Goal: Task Accomplishment & Management: Use online tool/utility

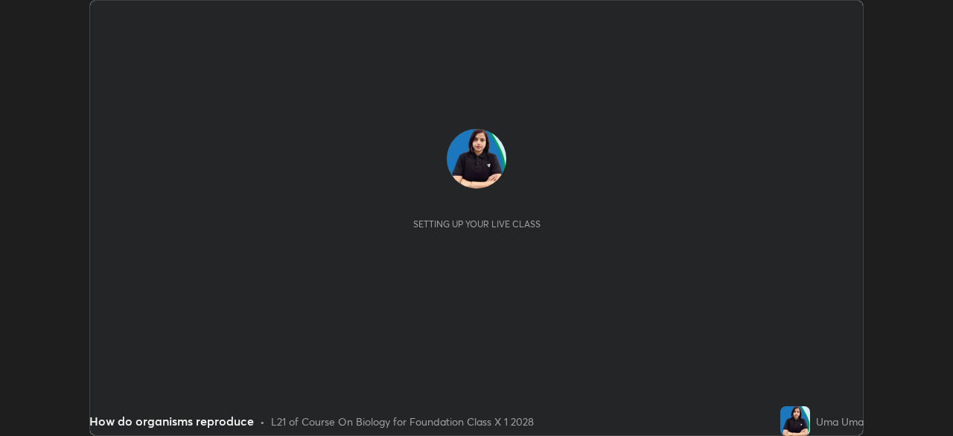
scroll to position [436, 952]
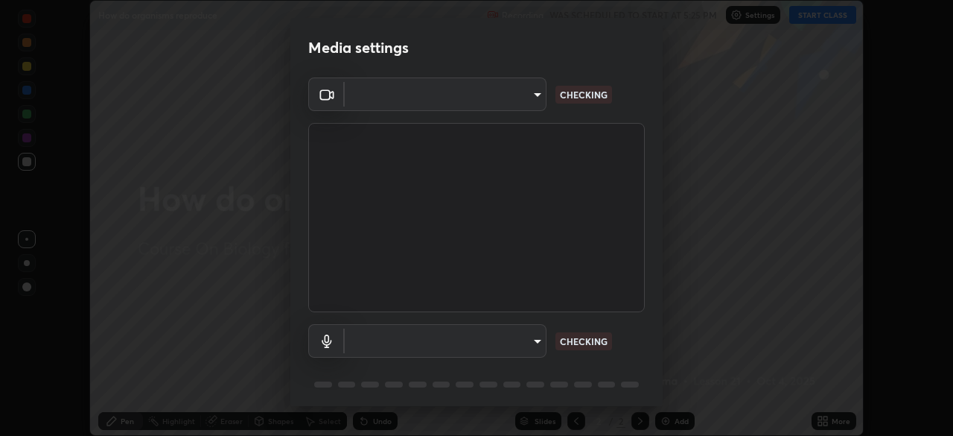
type input "6fd5a11214182fe3dbcd63879dc51230d69f1da36812afabedb7f77605f255ed"
type input "communications"
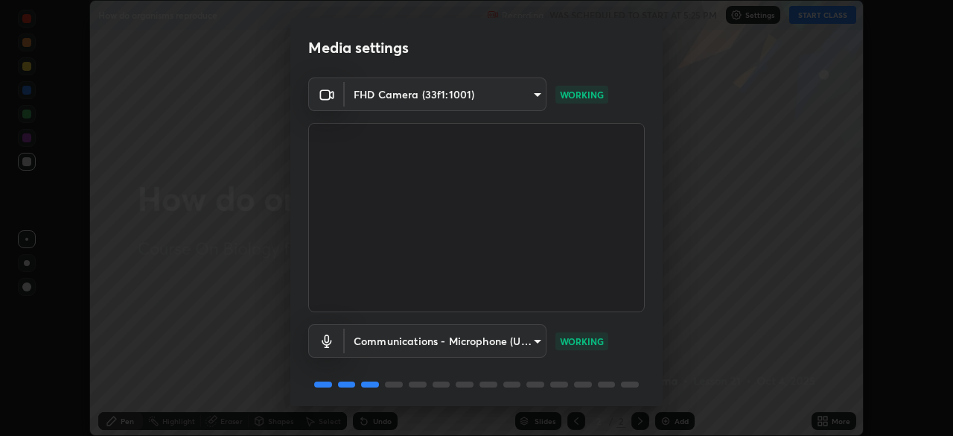
scroll to position [53, 0]
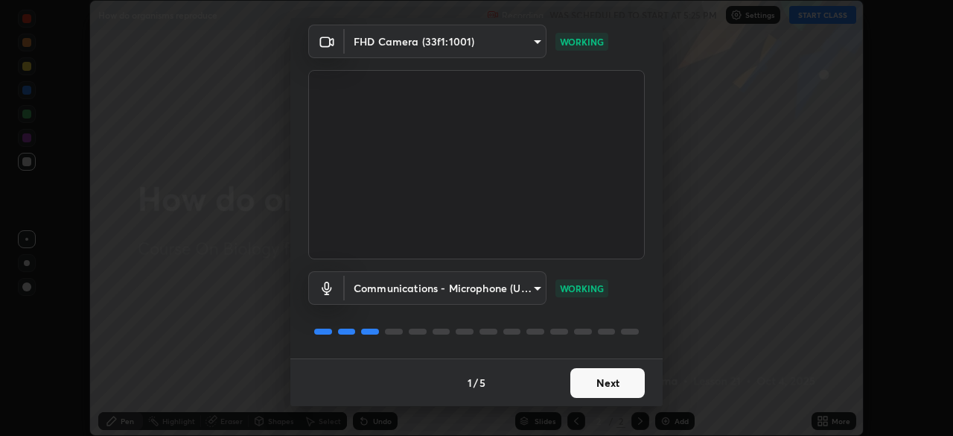
click at [597, 385] on button "Next" at bounding box center [607, 383] width 74 height 30
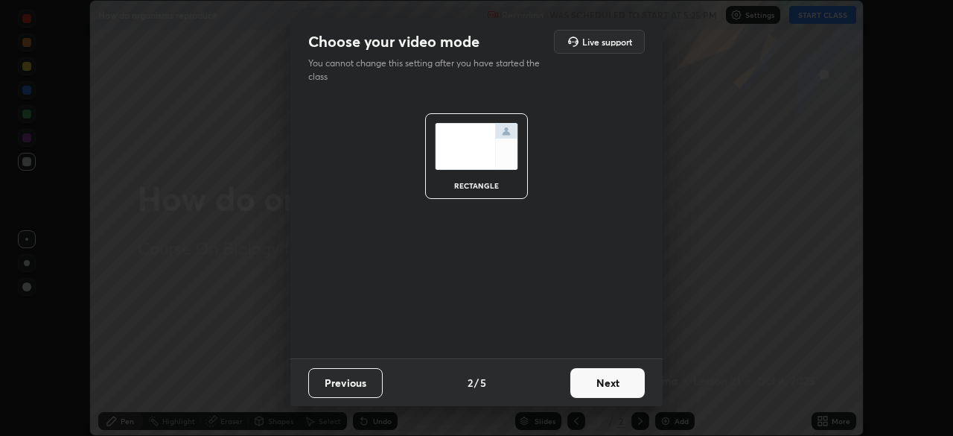
scroll to position [0, 0]
click at [599, 385] on button "Next" at bounding box center [607, 383] width 74 height 30
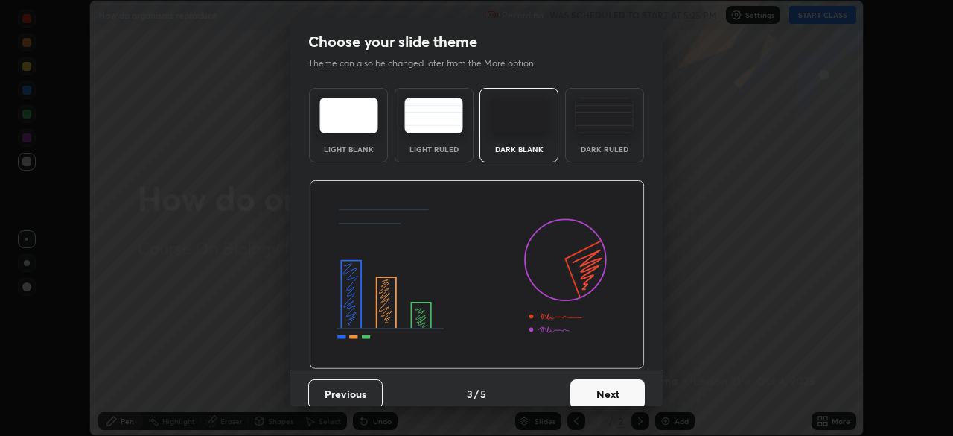
click at [597, 381] on button "Next" at bounding box center [607, 394] width 74 height 30
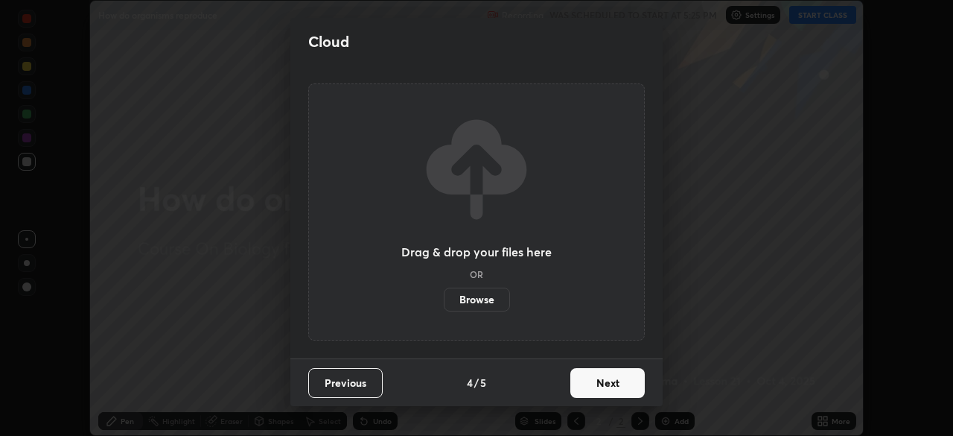
click at [599, 385] on button "Next" at bounding box center [607, 383] width 74 height 30
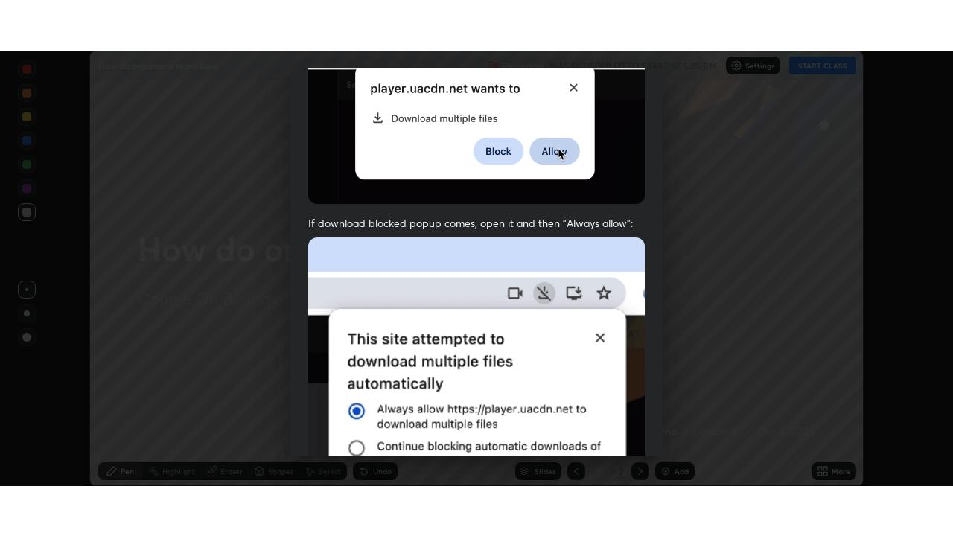
scroll to position [357, 0]
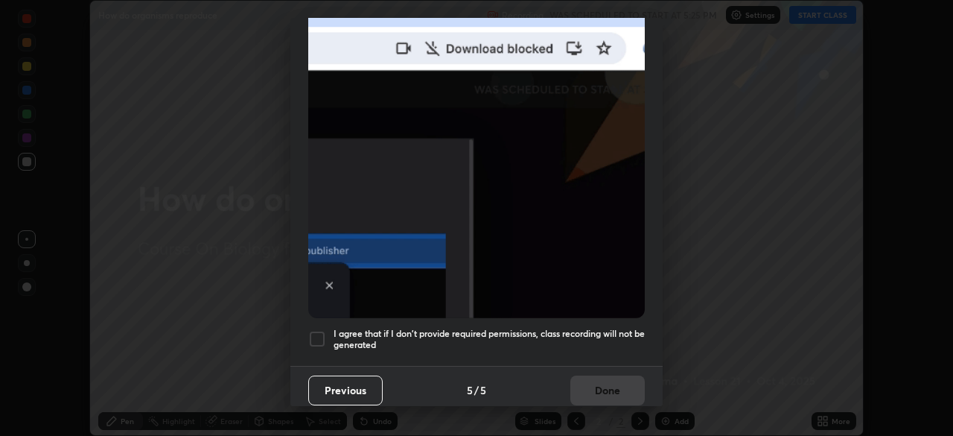
click at [590, 328] on h5 "I agree that if I don't provide required permissions, class recording will not …" at bounding box center [489, 339] width 311 height 23
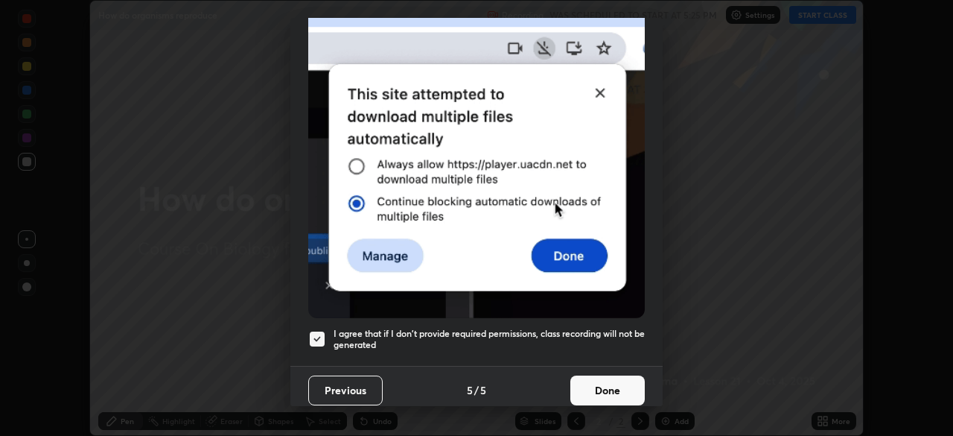
click at [592, 386] on button "Done" at bounding box center [607, 390] width 74 height 30
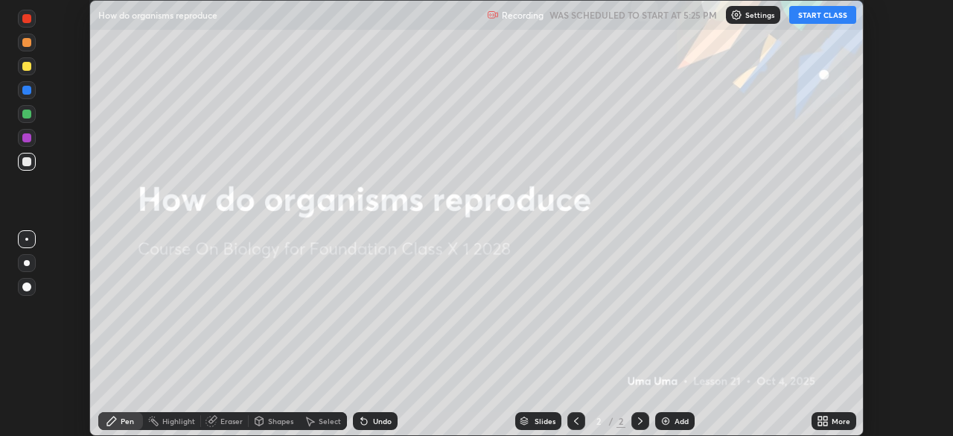
click at [816, 14] on button "START CLASS" at bounding box center [822, 15] width 67 height 18
click at [820, 418] on icon at bounding box center [820, 418] width 4 height 4
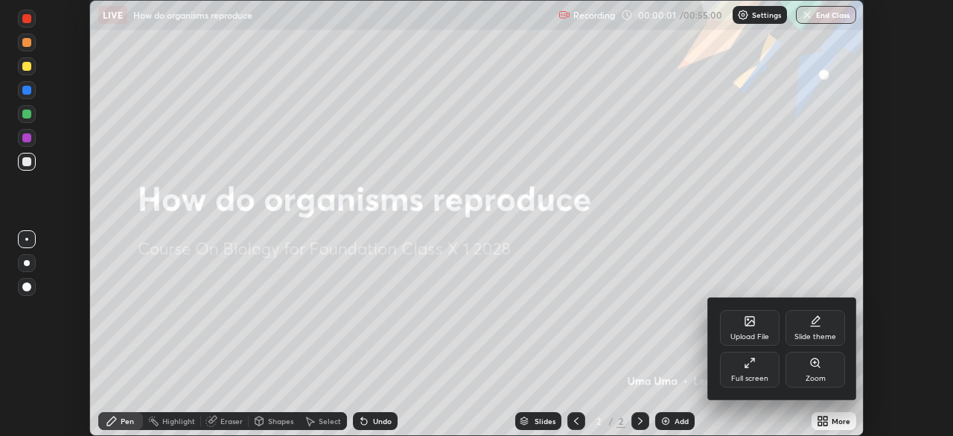
click at [777, 380] on div "Full screen" at bounding box center [750, 369] width 60 height 36
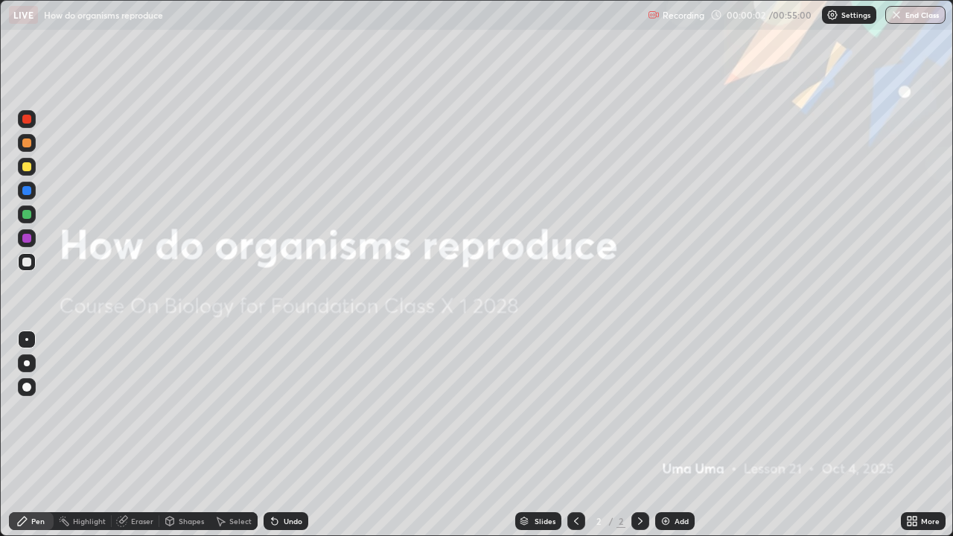
scroll to position [536, 953]
click at [684, 435] on div "Add" at bounding box center [682, 521] width 14 height 7
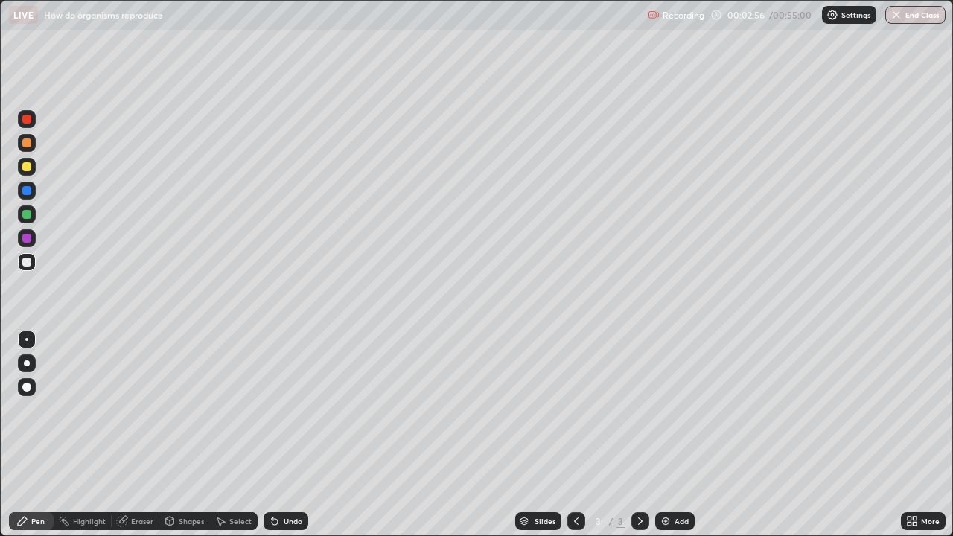
click at [31, 168] on div at bounding box center [26, 166] width 9 height 9
click at [27, 263] on div at bounding box center [26, 262] width 9 height 9
click at [139, 435] on div "Eraser" at bounding box center [142, 521] width 22 height 7
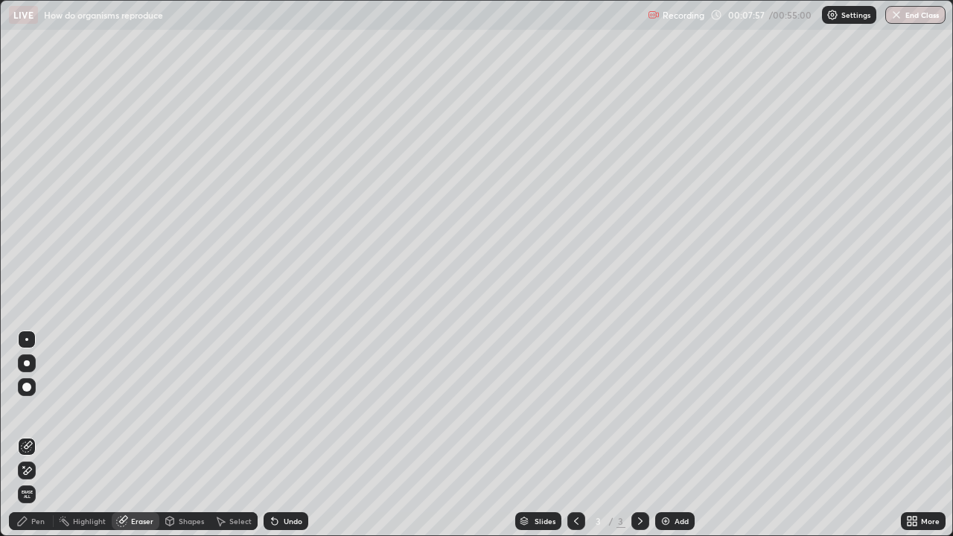
click at [42, 435] on div "Pen" at bounding box center [37, 521] width 13 height 7
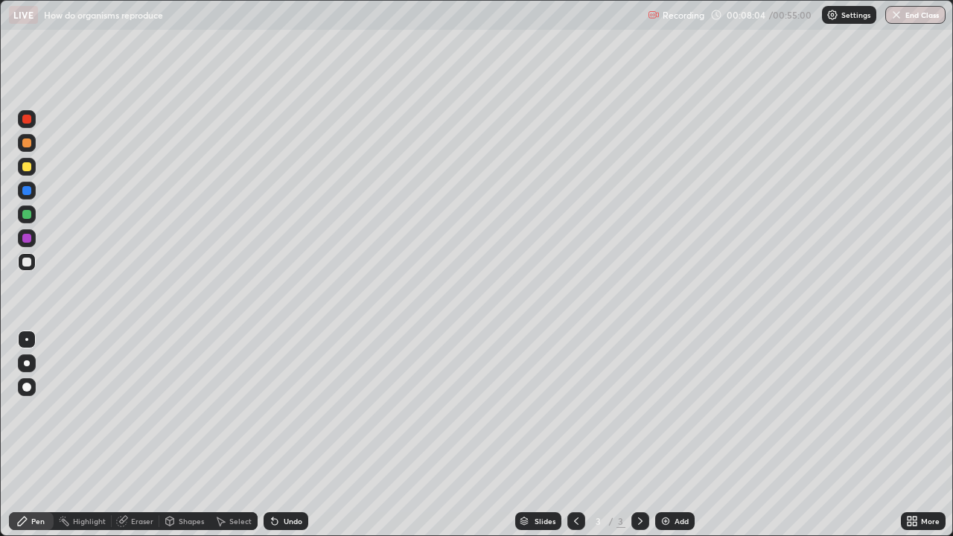
click at [139, 435] on div "Eraser" at bounding box center [142, 521] width 22 height 7
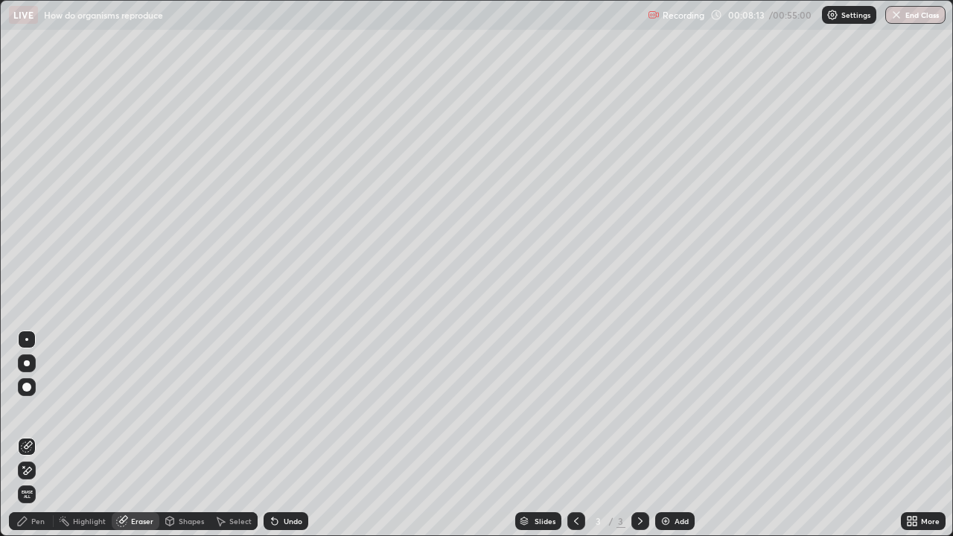
click at [46, 435] on div "Pen" at bounding box center [31, 521] width 45 height 18
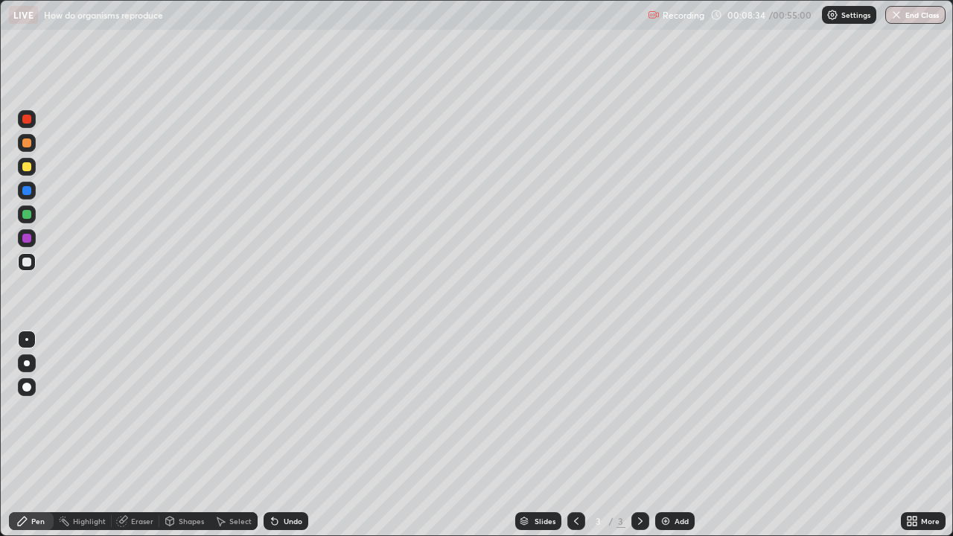
click at [215, 435] on div "Select" at bounding box center [234, 521] width 48 height 18
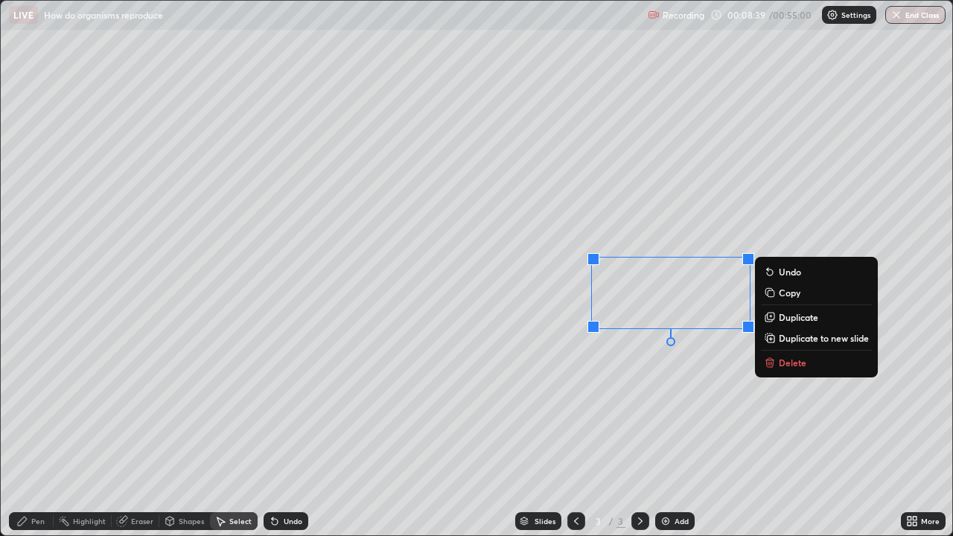
click at [466, 435] on div "0 ° Undo Copy Duplicate Duplicate to new slide Delete" at bounding box center [477, 268] width 952 height 535
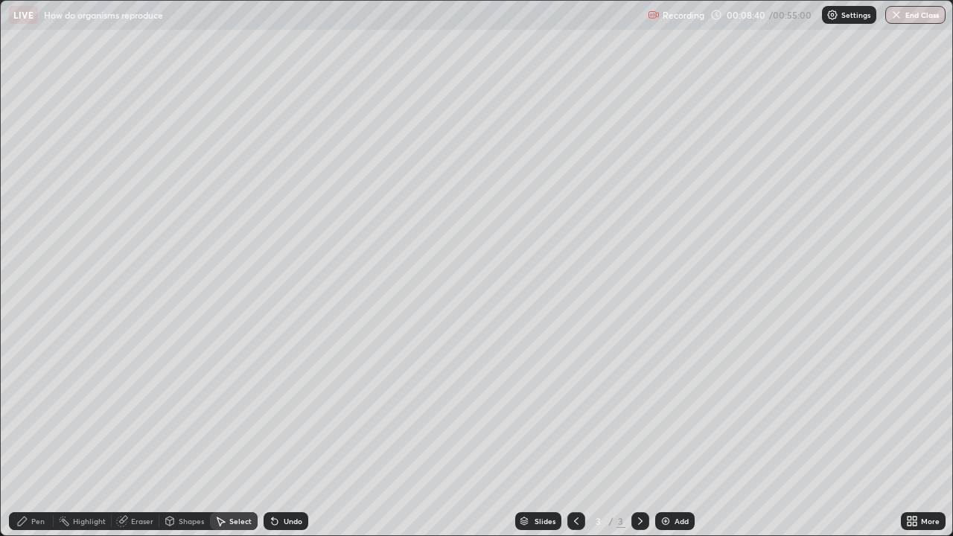
click at [142, 435] on div "Eraser" at bounding box center [142, 521] width 22 height 7
click at [42, 435] on div "Pen" at bounding box center [37, 521] width 13 height 7
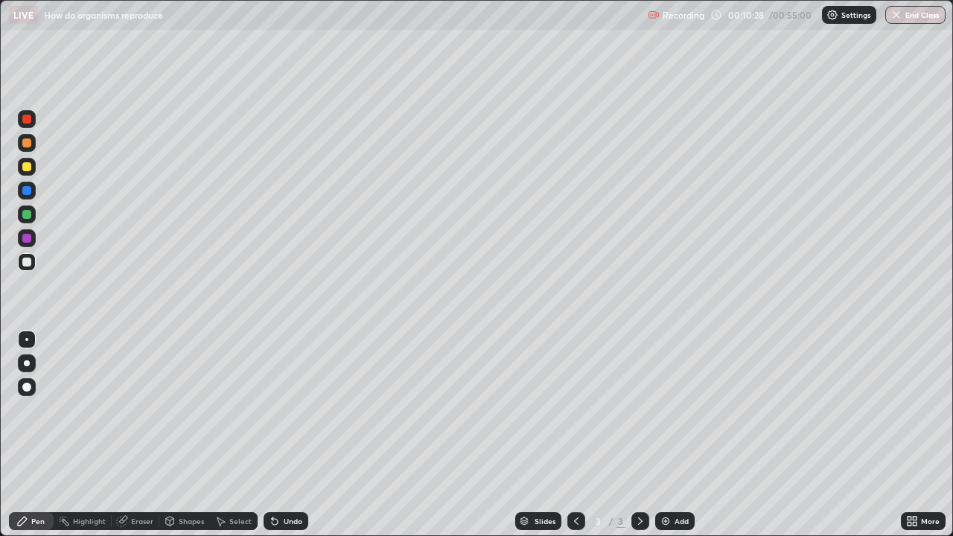
click at [804, 435] on div "Slides 3 / 3 Add" at bounding box center [604, 521] width 593 height 30
click at [620, 435] on div "3" at bounding box center [621, 521] width 9 height 13
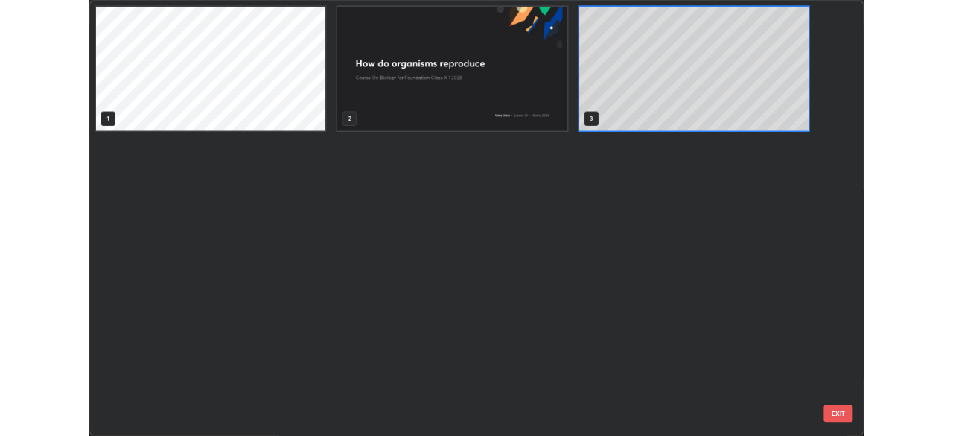
scroll to position [530, 944]
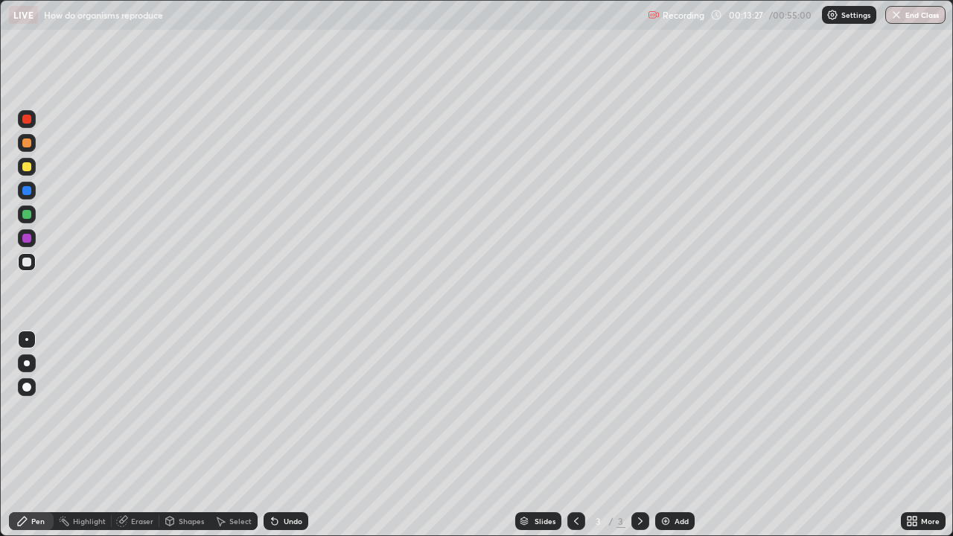
click at [139, 435] on div "Eraser" at bounding box center [142, 521] width 22 height 7
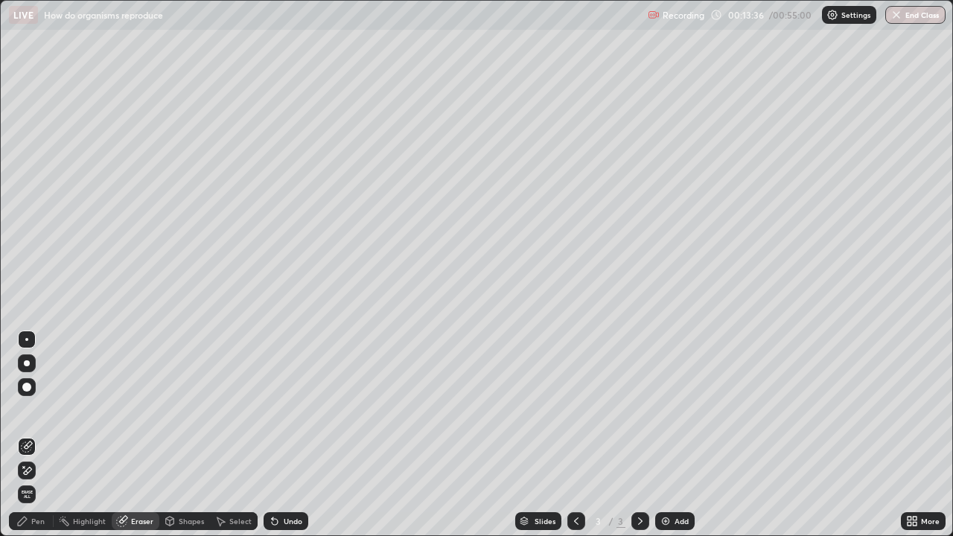
click at [38, 435] on div "Pen" at bounding box center [37, 521] width 13 height 7
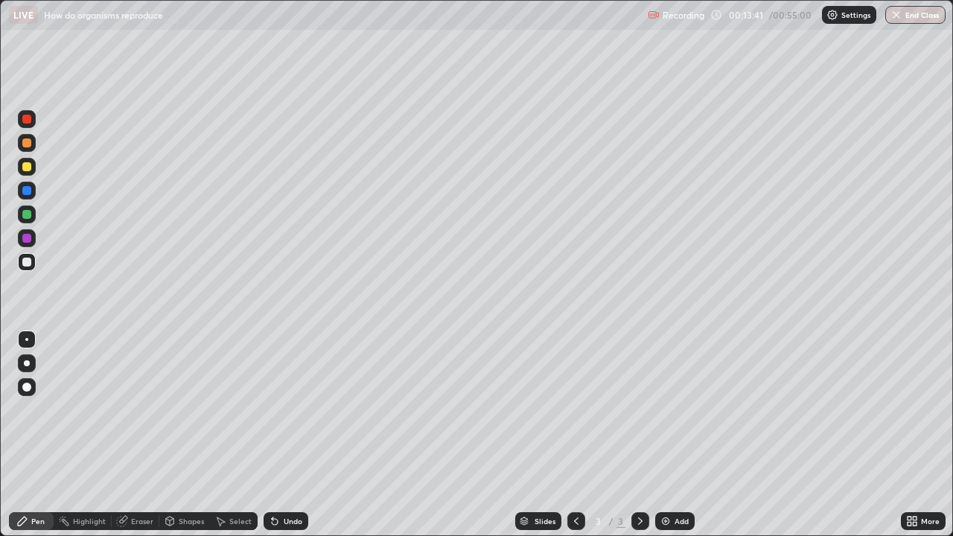
click at [136, 435] on div "Eraser" at bounding box center [142, 521] width 22 height 7
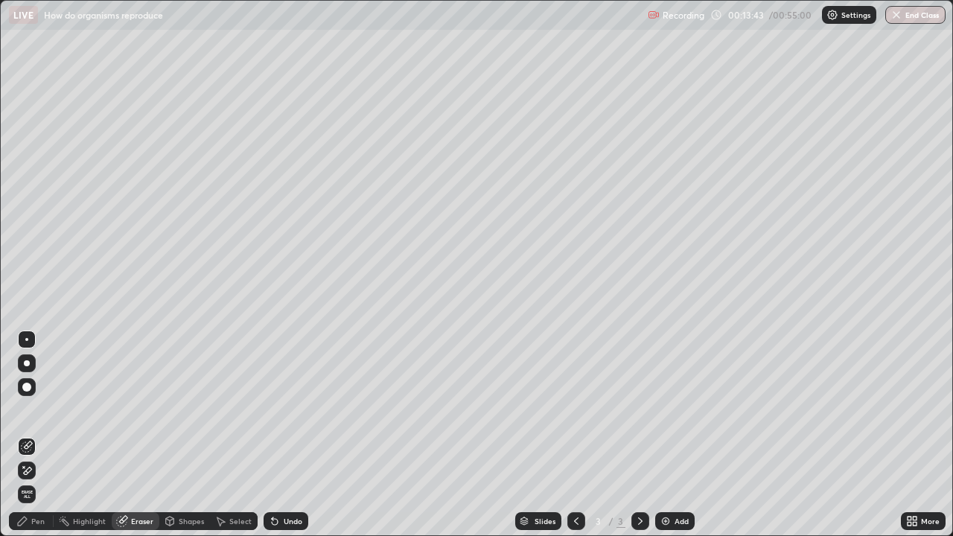
click at [30, 435] on icon at bounding box center [27, 471] width 12 height 13
click at [41, 435] on div "Pen" at bounding box center [37, 521] width 13 height 7
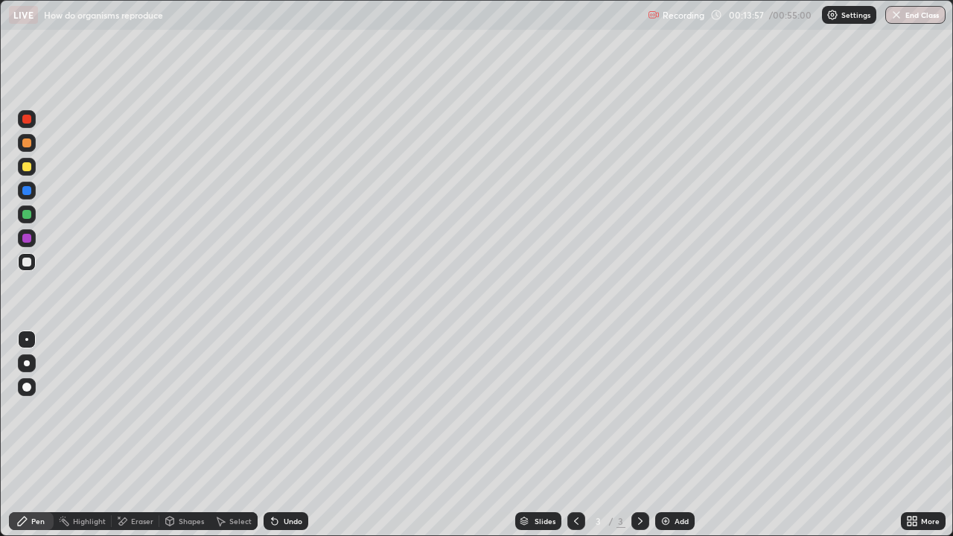
click at [27, 340] on div at bounding box center [26, 339] width 3 height 3
click at [25, 218] on div at bounding box center [26, 214] width 9 height 9
click at [28, 170] on div at bounding box center [26, 166] width 9 height 9
click at [138, 435] on div "Eraser" at bounding box center [142, 521] width 22 height 7
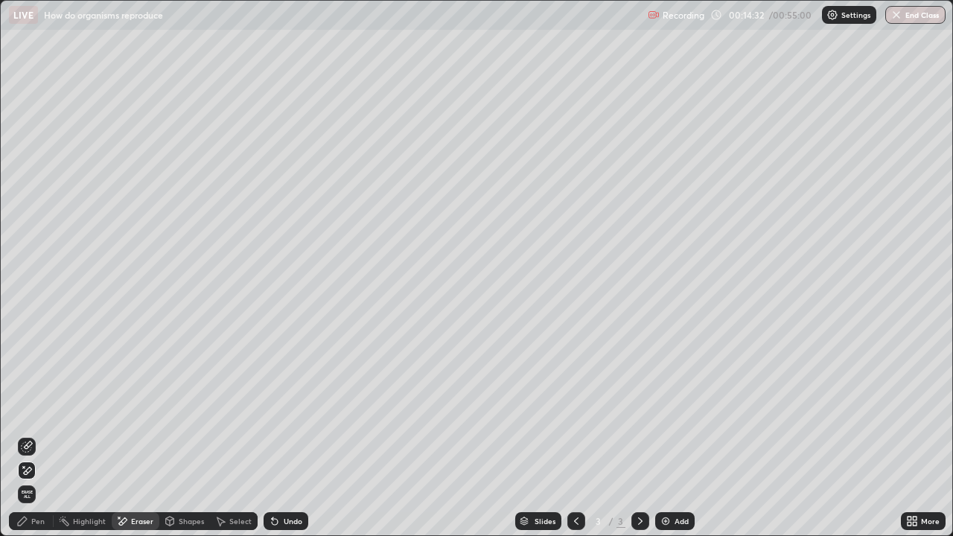
click at [48, 435] on div "Pen" at bounding box center [31, 521] width 45 height 18
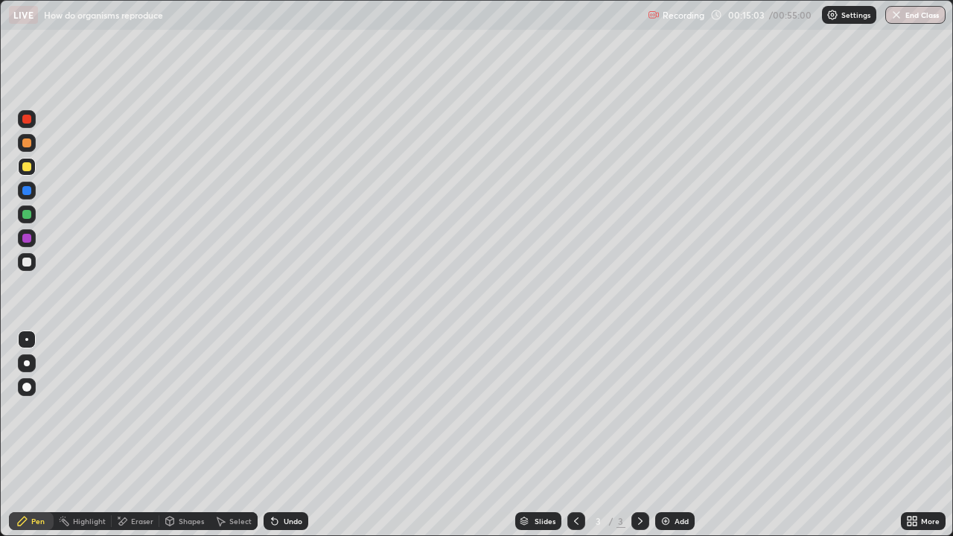
click at [137, 435] on div "Eraser" at bounding box center [142, 521] width 22 height 7
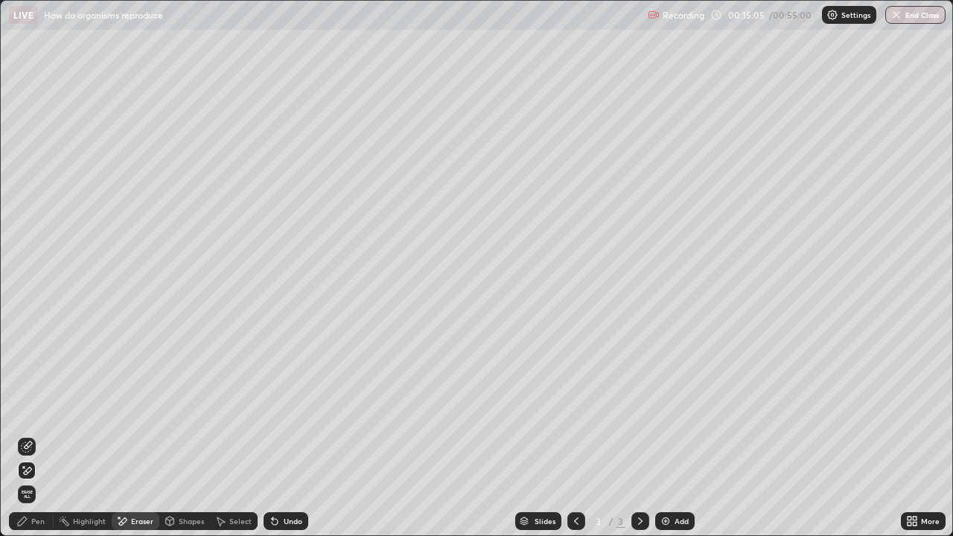
click at [41, 435] on div "Pen" at bounding box center [37, 521] width 13 height 7
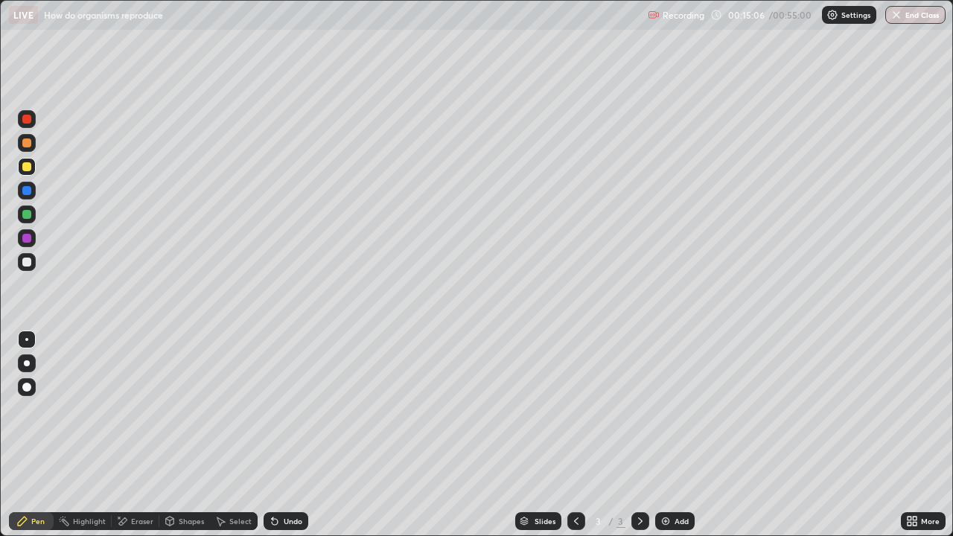
click at [31, 265] on div at bounding box center [26, 262] width 9 height 9
click at [28, 168] on div at bounding box center [26, 166] width 9 height 9
click at [677, 435] on div "Add" at bounding box center [682, 521] width 14 height 7
click at [28, 262] on div at bounding box center [26, 262] width 9 height 9
click at [144, 435] on div "Eraser" at bounding box center [142, 521] width 22 height 7
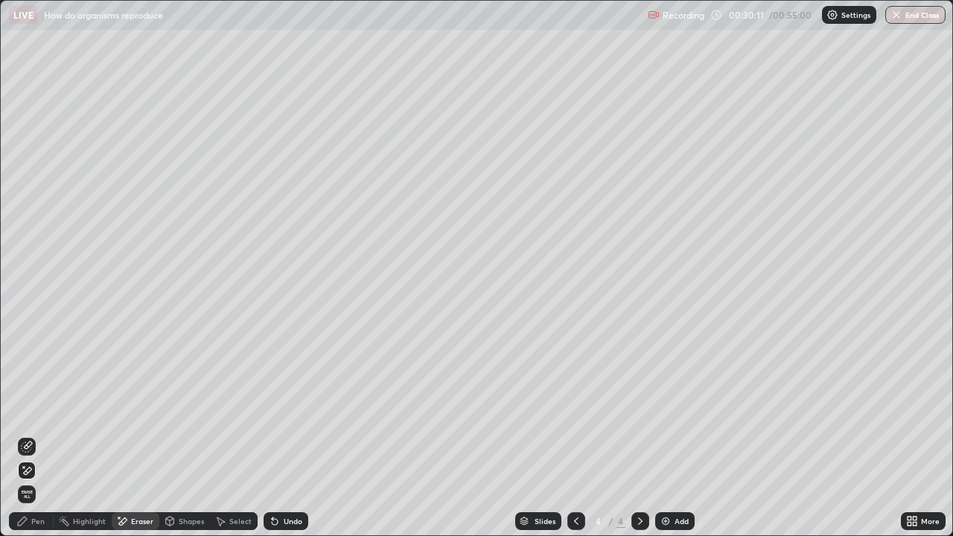
click at [31, 435] on div "Pen" at bounding box center [37, 521] width 13 height 7
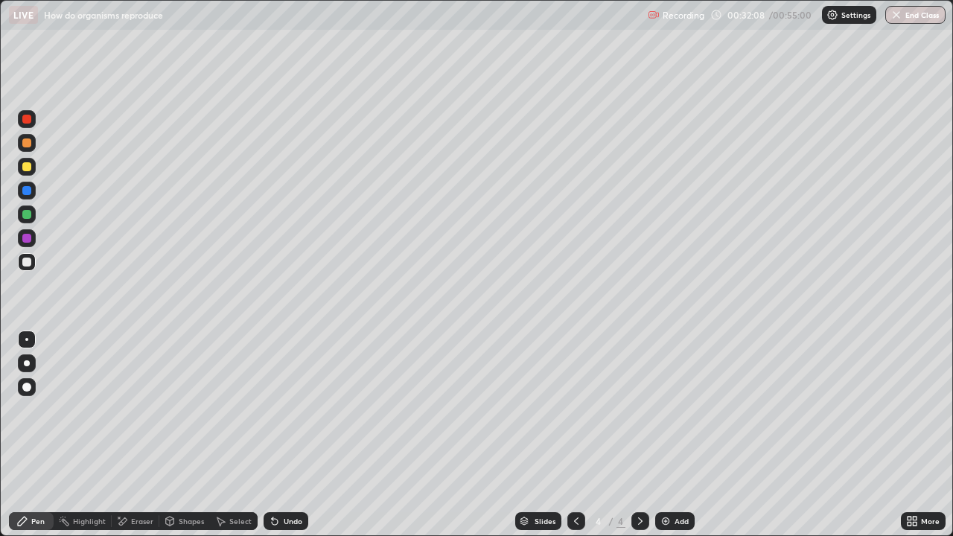
click at [687, 435] on div "Add" at bounding box center [682, 521] width 14 height 7
click at [331, 435] on div "Slides 5 / 5 Add" at bounding box center [604, 521] width 593 height 30
click at [303, 435] on div "Undo" at bounding box center [286, 521] width 45 height 18
click at [19, 435] on icon at bounding box center [22, 521] width 12 height 12
click at [10, 435] on div "Pen" at bounding box center [31, 521] width 45 height 18
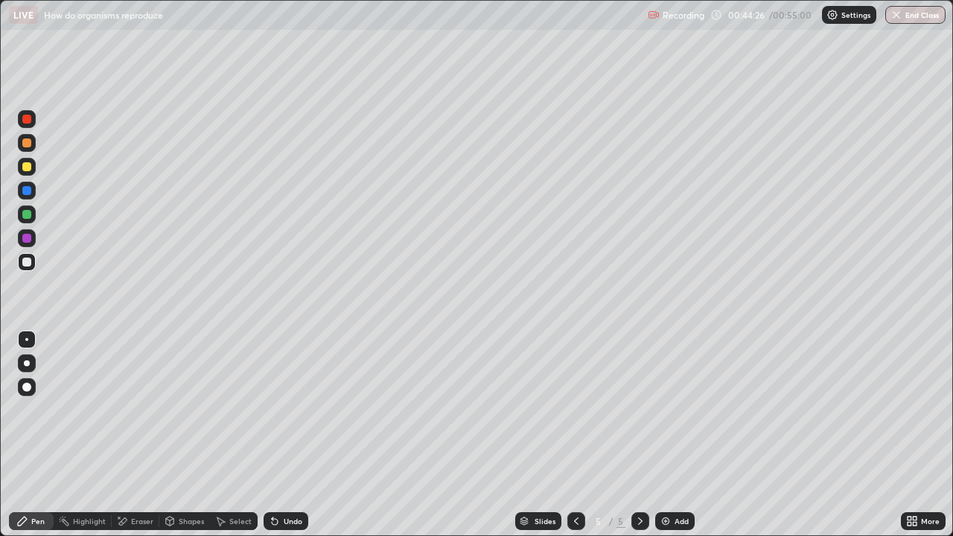
click at [416, 435] on div "Slides 5 / 5 Add" at bounding box center [604, 521] width 593 height 30
click at [666, 435] on div "Add" at bounding box center [674, 521] width 39 height 18
click at [31, 170] on div at bounding box center [26, 166] width 9 height 9
click at [32, 237] on div at bounding box center [27, 238] width 18 height 18
click at [28, 266] on div at bounding box center [26, 262] width 9 height 9
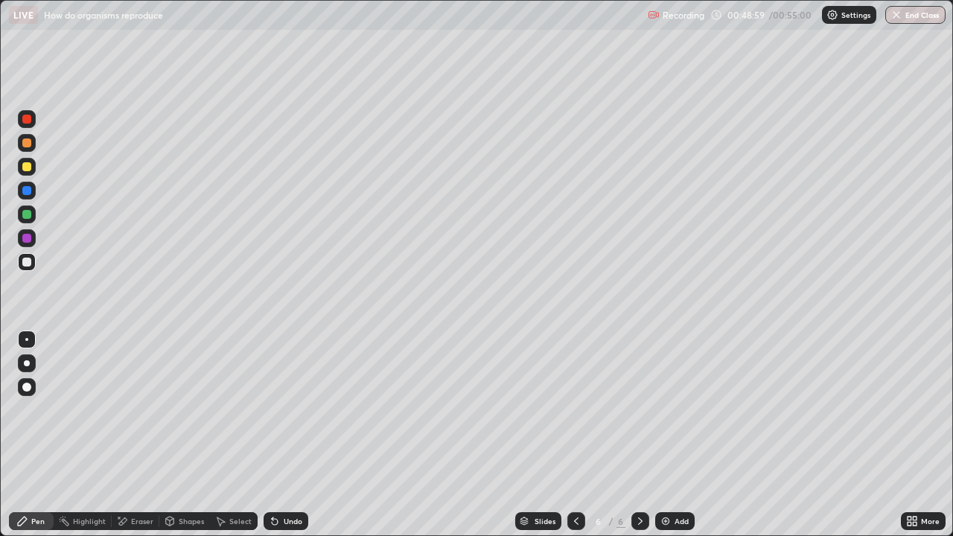
click at [265, 435] on div "Undo" at bounding box center [286, 521] width 45 height 18
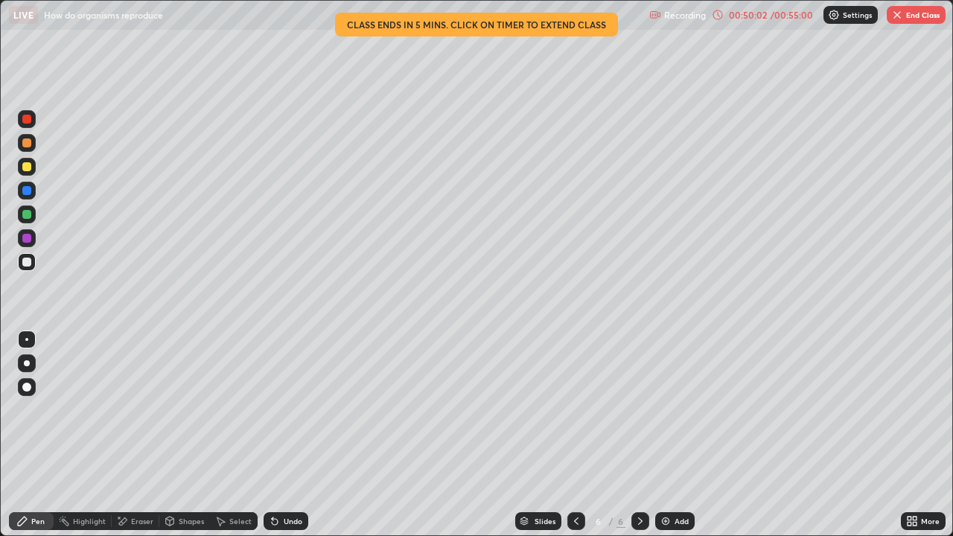
click at [33, 264] on div at bounding box center [27, 262] width 18 height 18
click at [28, 217] on div at bounding box center [26, 214] width 9 height 9
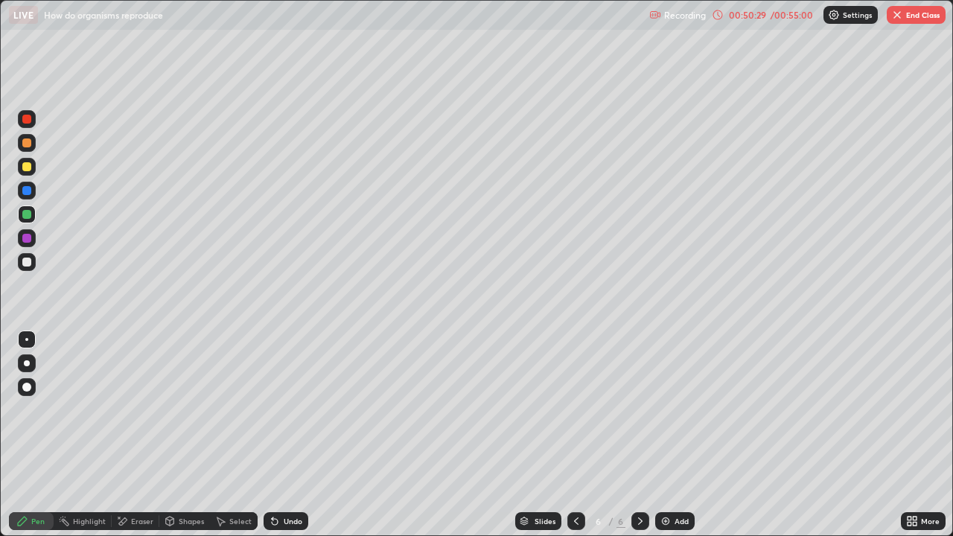
click at [29, 263] on div at bounding box center [26, 262] width 9 height 9
click at [10, 435] on div "Pen" at bounding box center [31, 521] width 45 height 18
click at [13, 435] on div "Pen" at bounding box center [31, 521] width 45 height 18
click at [136, 435] on div "Eraser" at bounding box center [142, 521] width 22 height 7
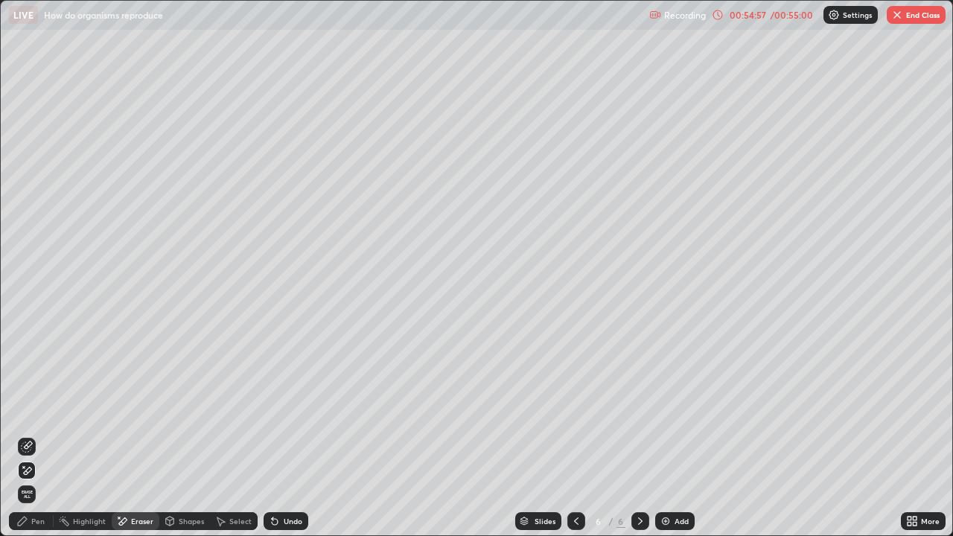
click at [34, 435] on div "Pen" at bounding box center [37, 521] width 13 height 7
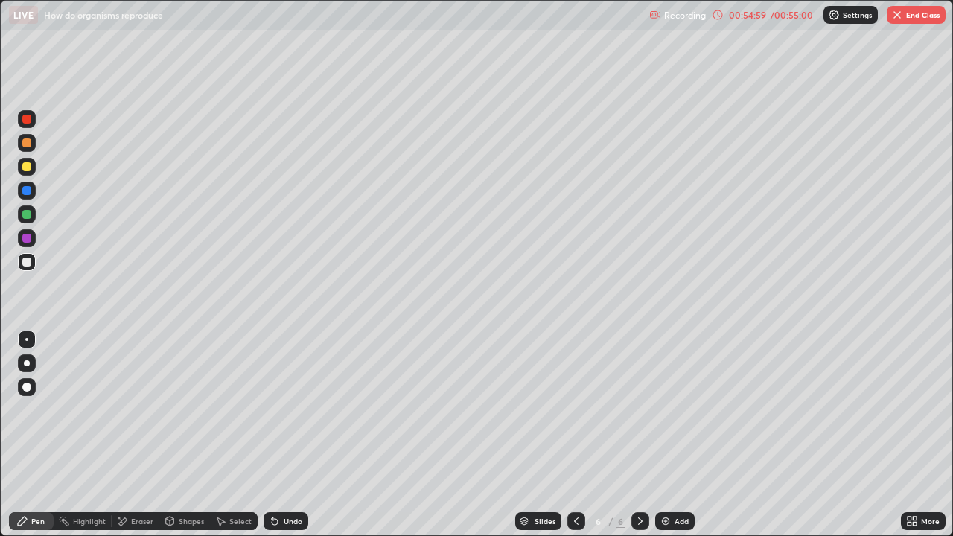
click at [31, 239] on div at bounding box center [26, 238] width 9 height 9
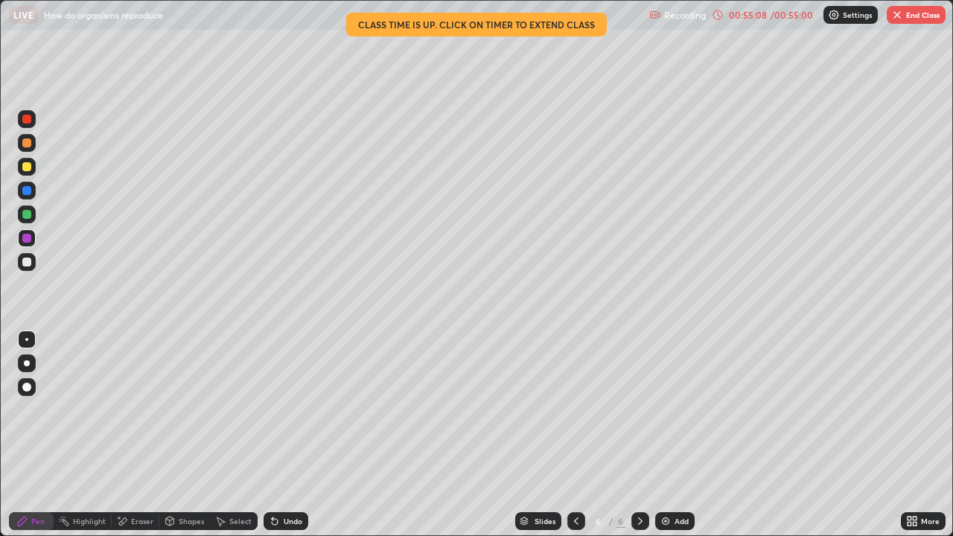
click at [33, 267] on div at bounding box center [27, 262] width 18 height 18
click at [28, 215] on div at bounding box center [26, 214] width 9 height 9
click at [30, 191] on div at bounding box center [26, 190] width 9 height 9
click at [912, 20] on button "End Class" at bounding box center [916, 15] width 59 height 18
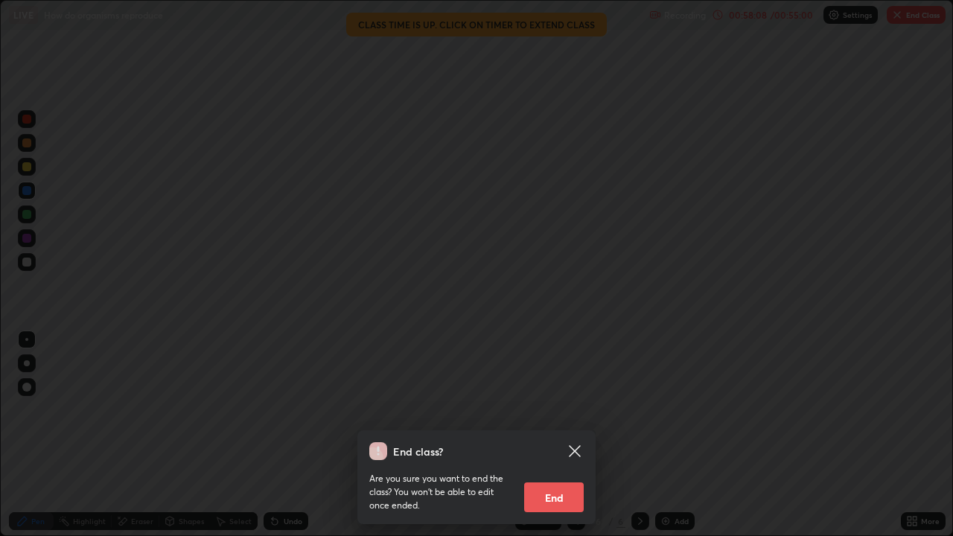
click at [579, 435] on button "End" at bounding box center [554, 498] width 60 height 30
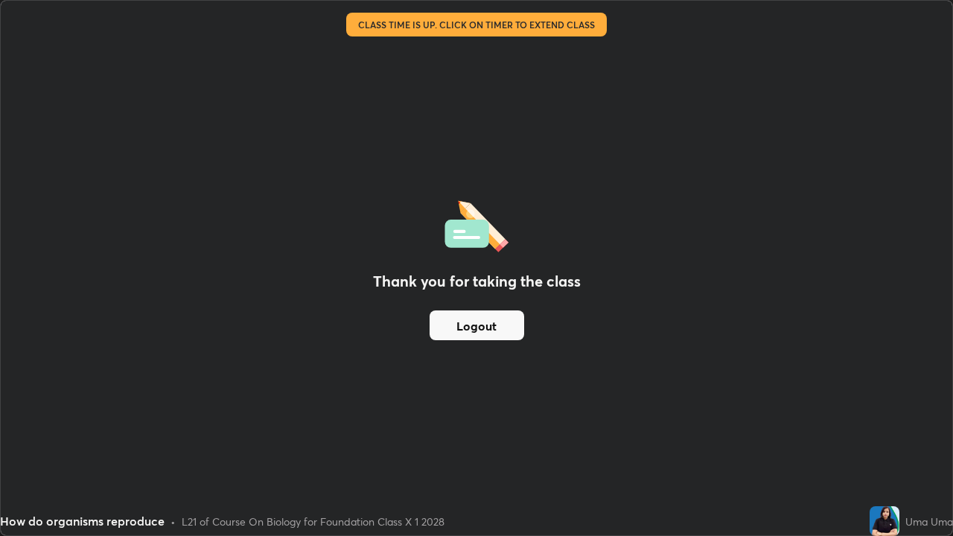
click at [465, 150] on div "Thank you for taking the class Logout" at bounding box center [477, 268] width 952 height 535
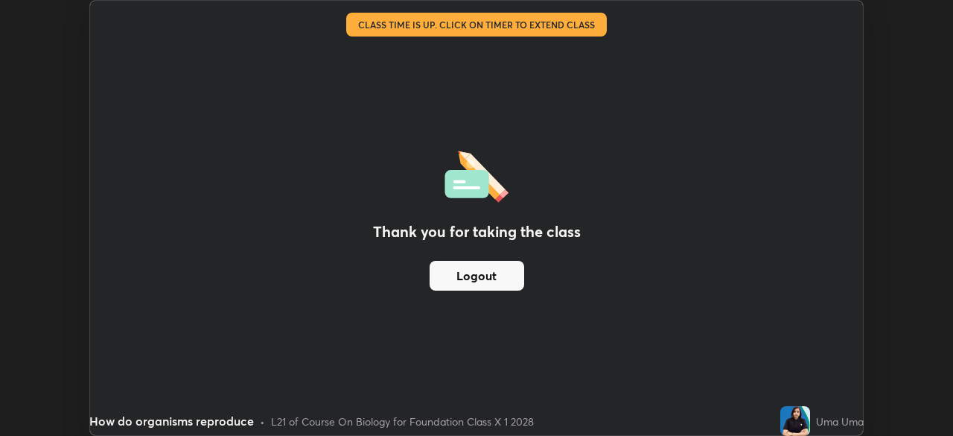
scroll to position [74034, 73516]
